Goal: Complete application form: Complete application form

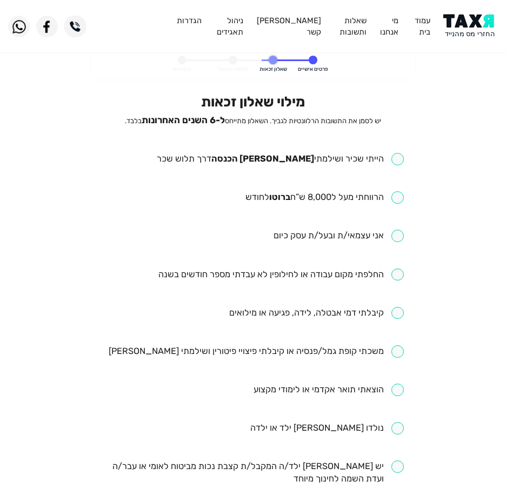
click at [348, 160] on input "checkbox" at bounding box center [280, 159] width 247 height 12
checkbox input "true"
click at [324, 195] on input "checkbox" at bounding box center [324, 197] width 158 height 12
click at [270, 199] on input "checkbox" at bounding box center [324, 197] width 158 height 12
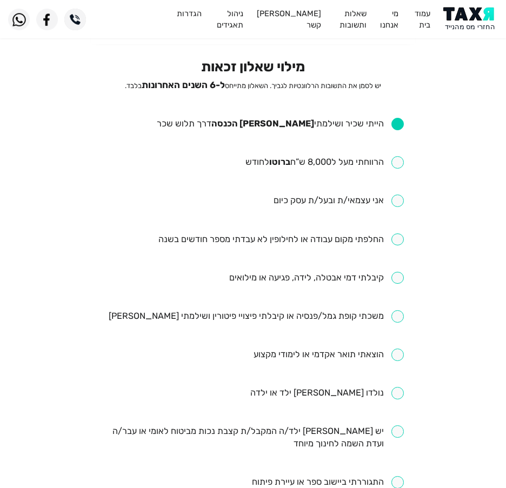
scroll to position [54, 0]
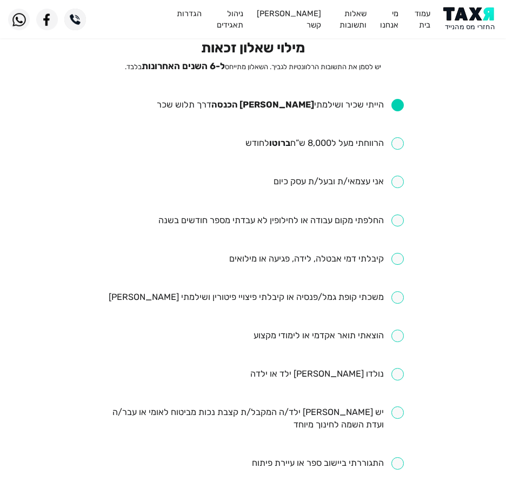
click at [226, 147] on li "הרווחתי מעל ל8,000 ש”ח ברוטו לחודש" at bounding box center [253, 143] width 301 height 13
click at [310, 144] on input "checkbox" at bounding box center [324, 143] width 158 height 12
checkbox input "true"
click at [267, 222] on input "checkbox" at bounding box center [280, 220] width 245 height 12
checkbox input "true"
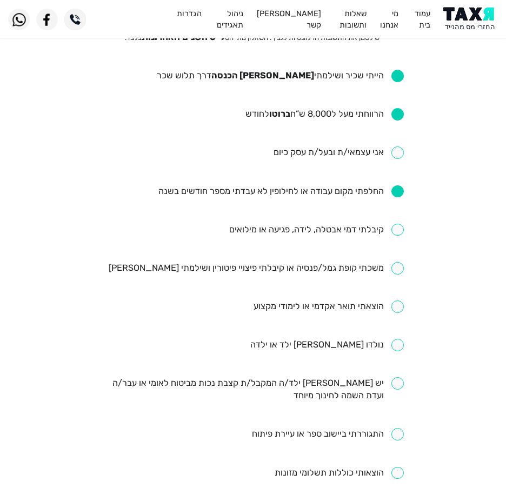
scroll to position [108, 0]
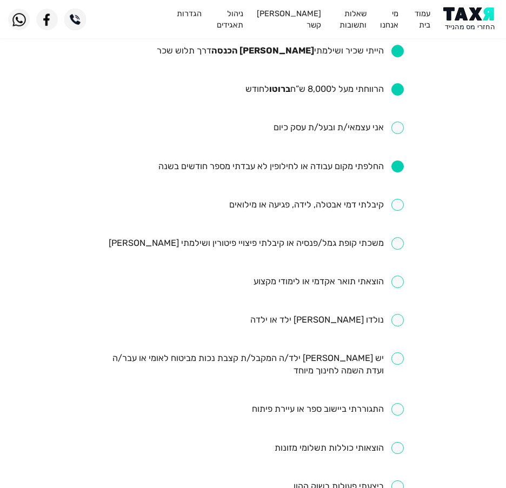
drag, startPoint x: 165, startPoint y: 127, endPoint x: 173, endPoint y: 128, distance: 7.6
click at [166, 127] on li "אני עצמאי/ת ובעל/ת עסק כיום" at bounding box center [253, 128] width 301 height 13
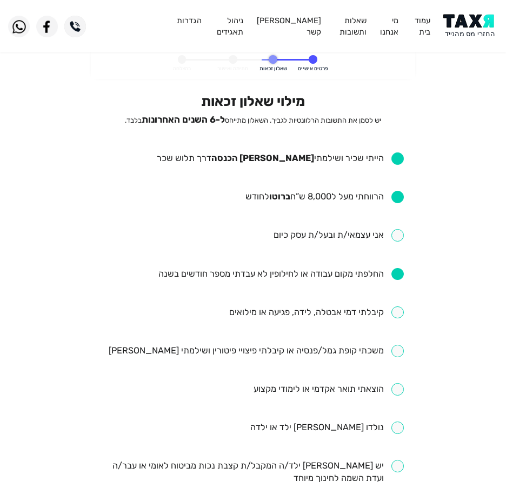
scroll to position [0, 0]
drag, startPoint x: 199, startPoint y: 136, endPoint x: 372, endPoint y: 137, distance: 172.9
click at [372, 137] on div "מילוי שאלון זכאות יש לסמן את התשובות הרלוונטיות לגביך. השאלון מתייחס ל-6 השנים …" at bounding box center [253, 417] width 301 height 648
click at [378, 133] on div "מילוי שאלון זכאות יש לסמן את התשובות הרלוונטיות לגביך. השאלון מתייחס ל-6 השנים …" at bounding box center [253, 417] width 301 height 648
drag, startPoint x: 269, startPoint y: 309, endPoint x: 276, endPoint y: 310, distance: 6.7
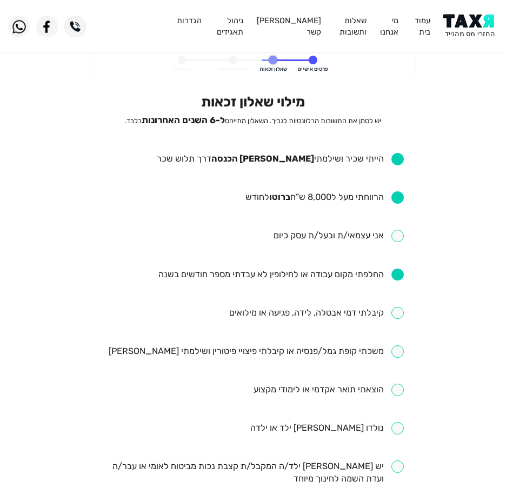
click at [269, 310] on input "checkbox" at bounding box center [316, 313] width 175 height 12
click at [276, 310] on input "checkbox" at bounding box center [316, 313] width 175 height 12
checkbox input "false"
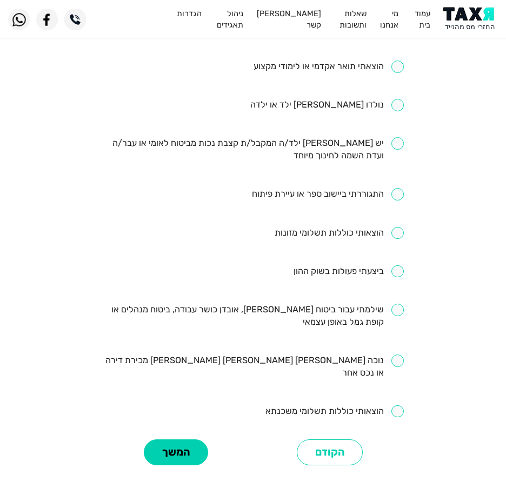
scroll to position [403, 0]
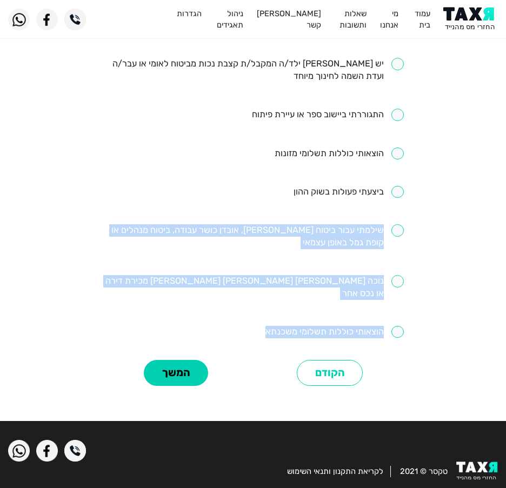
drag, startPoint x: 225, startPoint y: 323, endPoint x: 456, endPoint y: 242, distance: 244.9
click at [456, 242] on eligibility-questionnaire "פרטים אישיים שאלון זכאות חתימה ואישור בהצלחה מילוי שאלון זכאות יש לסמן את התשוב…" at bounding box center [253, 30] width 506 height 767
click at [437, 240] on eligibility-questionnaire "פרטים אישיים שאלון זכאות חתימה ואישור בהצלחה מילוי שאלון זכאות יש לסמן את התשוב…" at bounding box center [253, 30] width 506 height 767
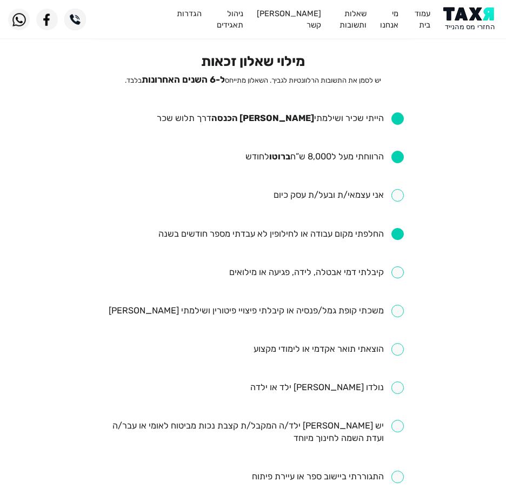
scroll to position [0, 0]
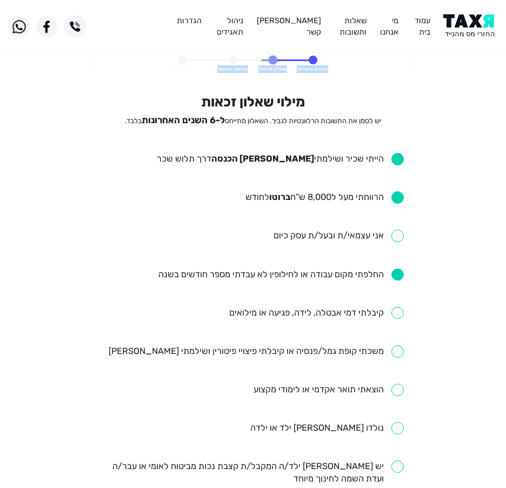
drag, startPoint x: 37, startPoint y: 70, endPoint x: 437, endPoint y: 66, distance: 400.4
click at [440, 66] on eligibility-questionnaire "פרטים אישיים שאלון זכאות חתימה ואישור בהצלחה מילוי שאלון זכאות יש לסמן את התשוב…" at bounding box center [253, 432] width 506 height 767
click at [334, 97] on h2 "מילוי שאלון זכאות" at bounding box center [253, 101] width 301 height 17
click at [393, 99] on h2 "מילוי שאלון זכאות" at bounding box center [253, 101] width 301 height 17
click at [446, 22] on img at bounding box center [470, 26] width 55 height 24
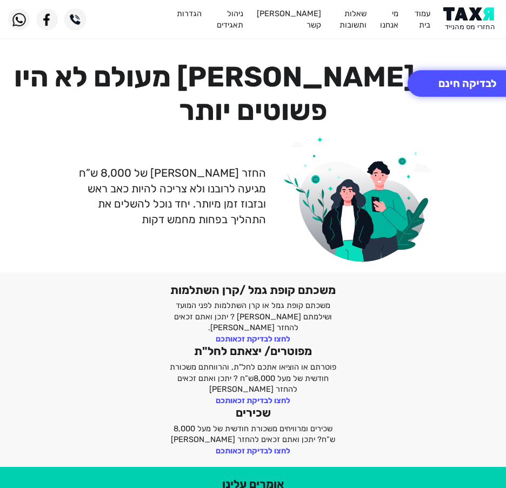
scroll to position [427, 0]
